Goal: Task Accomplishment & Management: Manage account settings

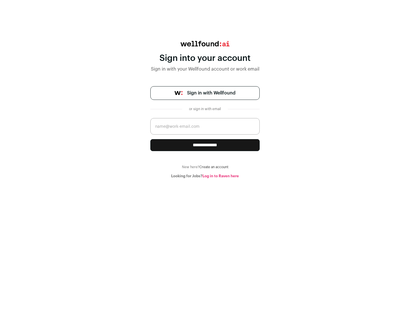
click at [211, 93] on span "Sign in with Wellfound" at bounding box center [211, 93] width 48 height 7
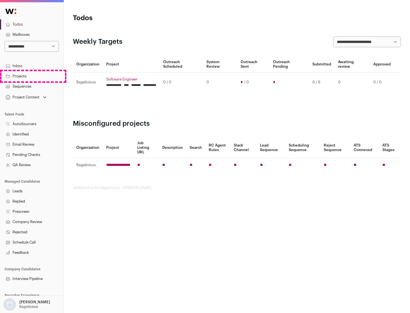
click at [32, 76] on link "Projects" at bounding box center [32, 76] width 64 height 10
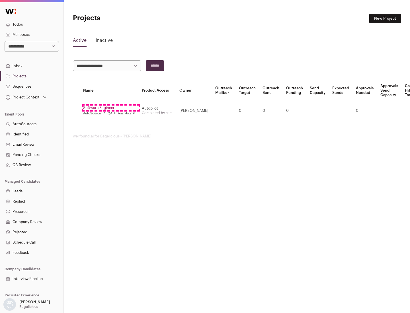
click at [111, 108] on link "Software Engineer" at bounding box center [109, 108] width 52 height 5
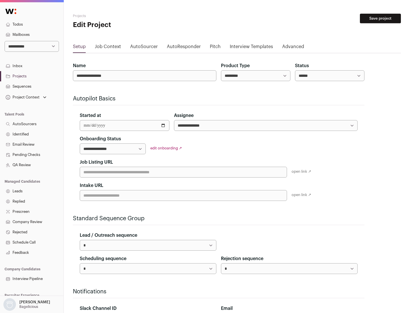
click at [380, 19] on button "Save project" at bounding box center [380, 19] width 41 height 10
